Goal: Task Accomplishment & Management: Use online tool/utility

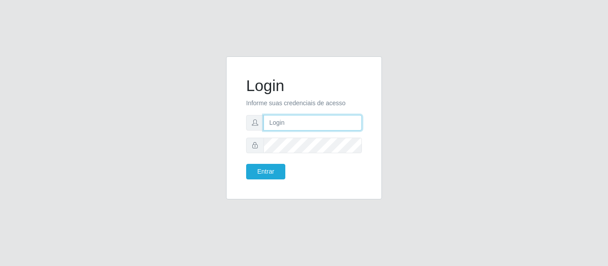
click at [282, 123] on input "text" at bounding box center [312, 123] width 98 height 16
type input "[PERSON_NAME][EMAIL_ADDRESS][PERSON_NAME][DOMAIN_NAME]"
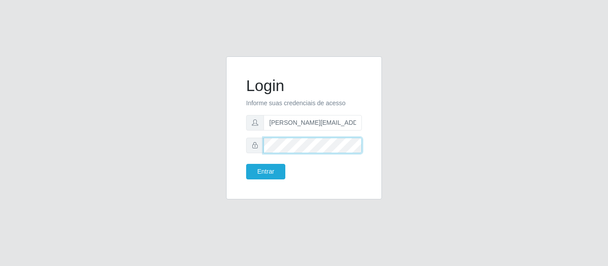
click at [246, 164] on button "Entrar" at bounding box center [265, 172] width 39 height 16
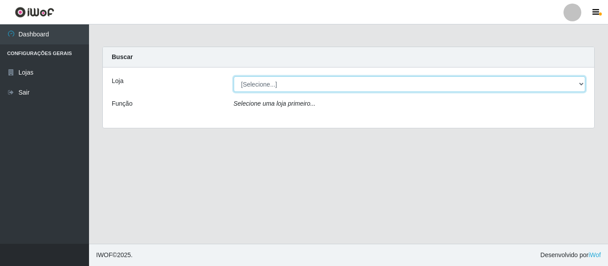
click at [580, 84] on select "[Selecione...] Hiper Queiroz - [GEOGRAPHIC_DATA]" at bounding box center [409, 84] width 352 height 16
click at [233, 76] on select "[Selecione...] Hiper Queiroz - [GEOGRAPHIC_DATA]" at bounding box center [409, 84] width 352 height 16
click at [578, 84] on select "[Selecione...] Hiper Queiroz - [GEOGRAPHIC_DATA]" at bounding box center [409, 84] width 352 height 16
select select "497"
click at [233, 76] on select "[Selecione...] Hiper Queiroz - [GEOGRAPHIC_DATA]" at bounding box center [409, 84] width 352 height 16
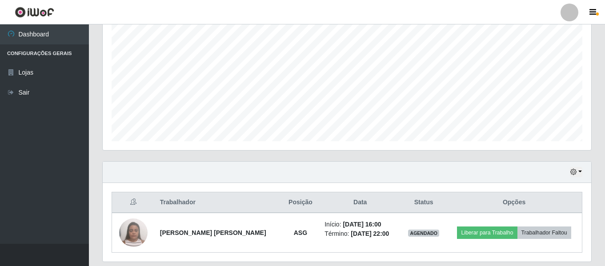
scroll to position [161, 0]
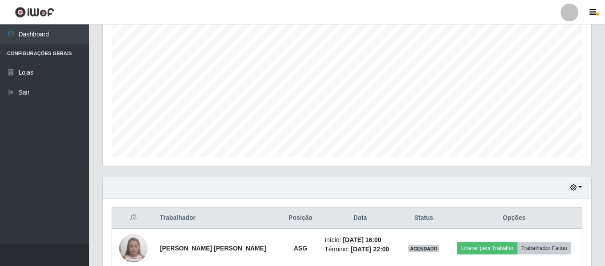
click at [581, 182] on div "Hoje 1 dia 3 dias 1 Semana Não encerrados" at bounding box center [347, 187] width 489 height 21
click at [580, 185] on button "button" at bounding box center [576, 188] width 12 height 10
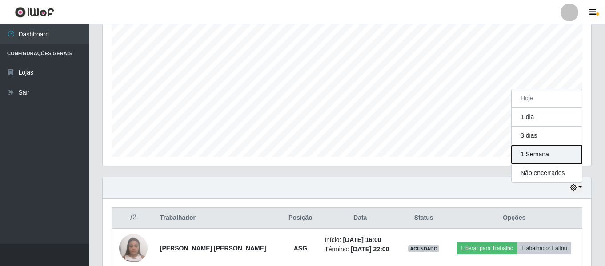
click at [549, 161] on button "1 Semana" at bounding box center [547, 154] width 70 height 19
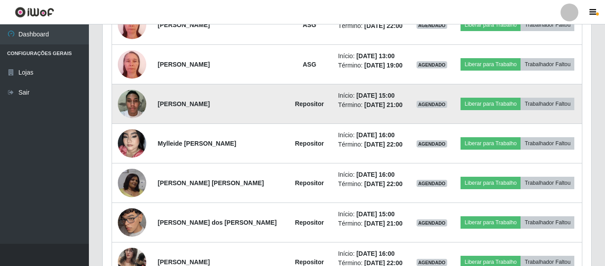
scroll to position [448, 0]
